Goal: Transaction & Acquisition: Book appointment/travel/reservation

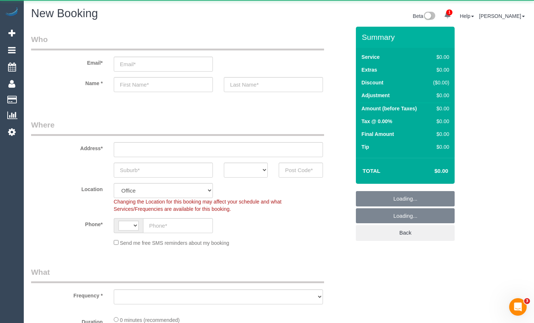
select select "string:AU"
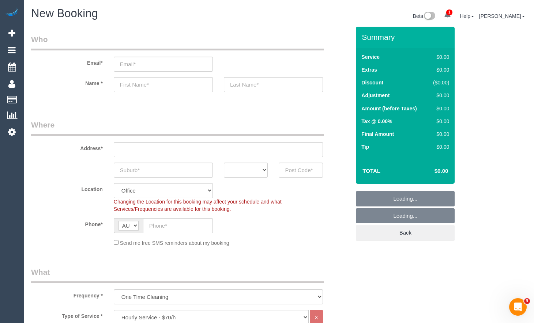
select select "object:1578"
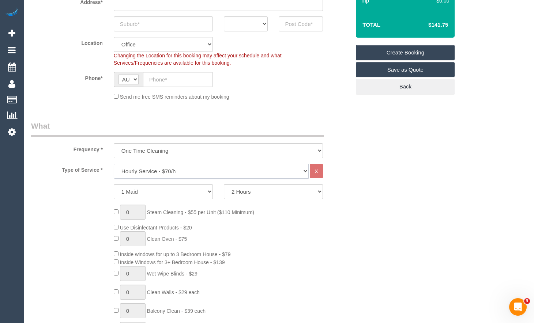
click at [232, 173] on select "Hourly Service - $70/h Hourly Service - $65/h Hourly Service - $60/h Hourly Ser…" at bounding box center [211, 171] width 195 height 15
select select "212"
click at [114, 164] on select "Hourly Service - $70/h Hourly Service - $65/h Hourly Service - $60/h Hourly Ser…" at bounding box center [211, 171] width 195 height 15
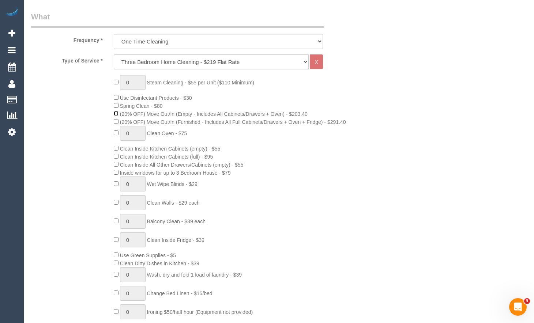
scroll to position [256, 0]
type input "0"
click at [55, 209] on div "0 Steam Cleaning - $55 per Unit ($110 Minimum) Use Disinfectant Products - $30 …" at bounding box center [191, 203] width 330 height 256
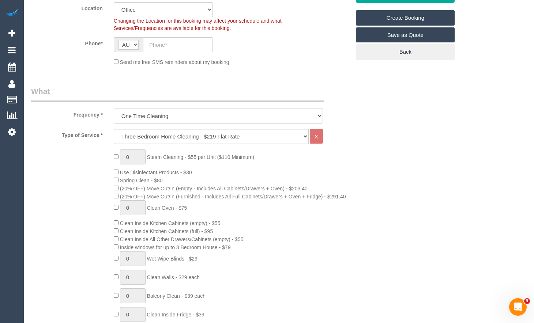
scroll to position [183, 0]
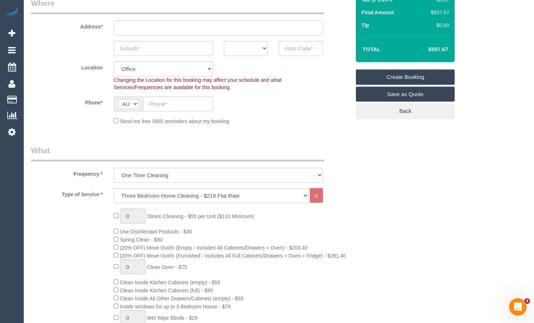
scroll to position [110, 0]
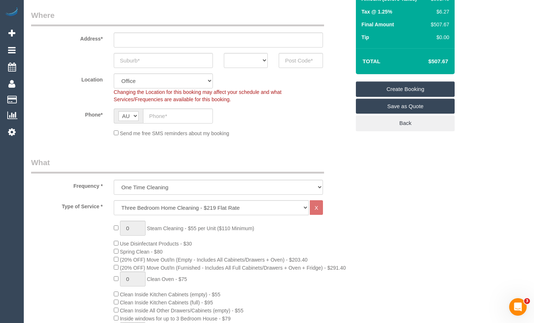
click at [296, 116] on div "Phone* AF AL DZ AD AO AI AQ AG AR AM AW AU AT AZ BS BH BD BB BY BE BZ BJ BM BT …" at bounding box center [191, 116] width 330 height 15
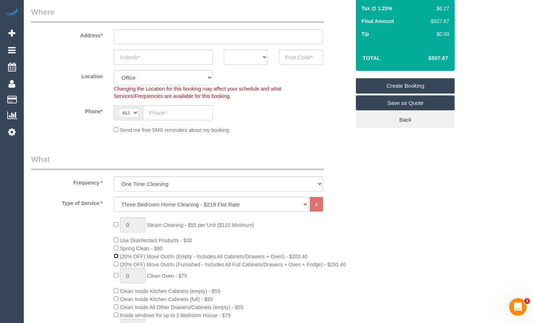
scroll to position [146, 0]
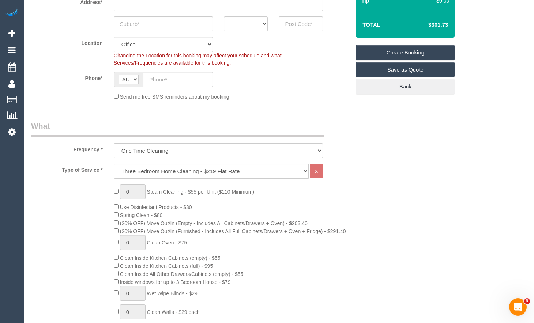
click at [116, 284] on span "Inside windows for up to 3 Bedroom House - $79" at bounding box center [172, 282] width 117 height 6
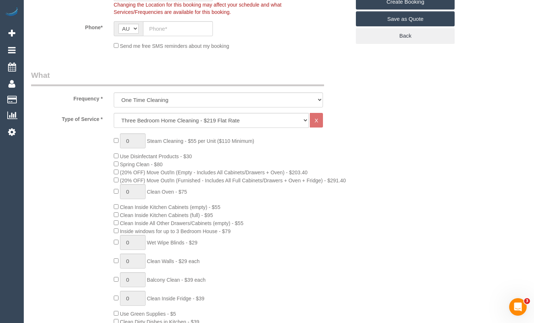
scroll to position [183, 0]
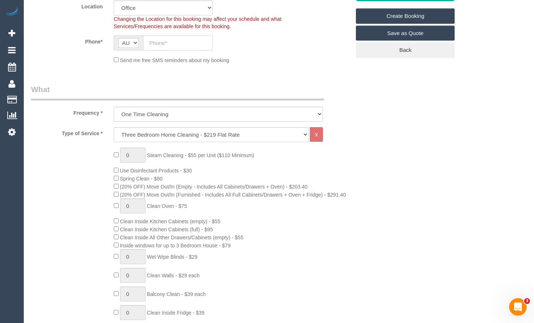
click at [182, 47] on input "text" at bounding box center [178, 42] width 70 height 15
type input "0400 584 641"
click at [250, 136] on select "Hourly Service - $70/h Hourly Service - $65/h Hourly Service - $60/h Hourly Ser…" at bounding box center [211, 134] width 195 height 15
click at [199, 138] on select "Hourly Service - $70/h Hourly Service - $65/h Hourly Service - $60/h Hourly Ser…" at bounding box center [211, 134] width 195 height 15
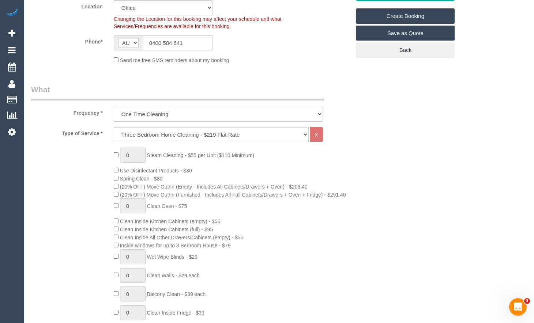
select select "213"
click at [114, 127] on select "Hourly Service - $70/h Hourly Service - $65/h Hourly Service - $60/h Hourly Ser…" at bounding box center [211, 134] width 195 height 15
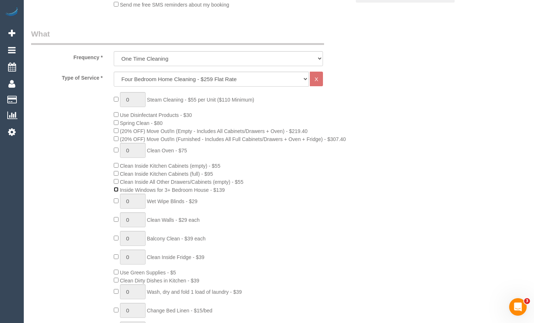
scroll to position [256, 0]
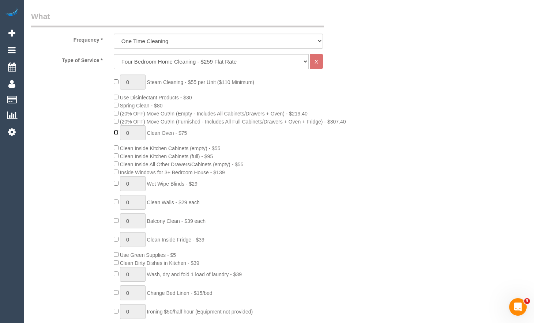
type input "1"
click at [311, 153] on div "0 Steam Cleaning - $55 per Unit ($110 Minimum) Use Disinfectant Products - $30 …" at bounding box center [232, 203] width 248 height 256
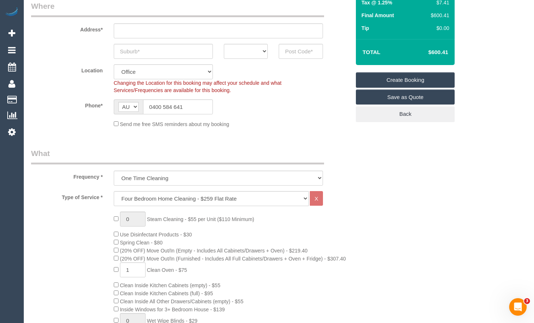
scroll to position [110, 0]
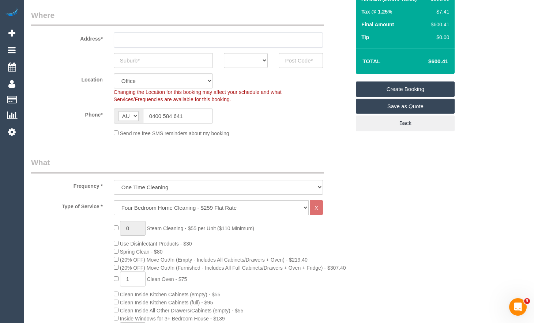
click at [194, 39] on input "text" at bounding box center [218, 40] width 209 height 15
click at [263, 110] on div "Phone* AF AL DZ AD AO AI AQ AG AR AM AW AU AT AZ BS BH BD BB BY BE BZ BJ BM BT …" at bounding box center [191, 116] width 330 height 15
click at [171, 64] on input "text" at bounding box center [163, 60] width 99 height 15
type input "Mt ELiza"
